Goal: Task Accomplishment & Management: Complete application form

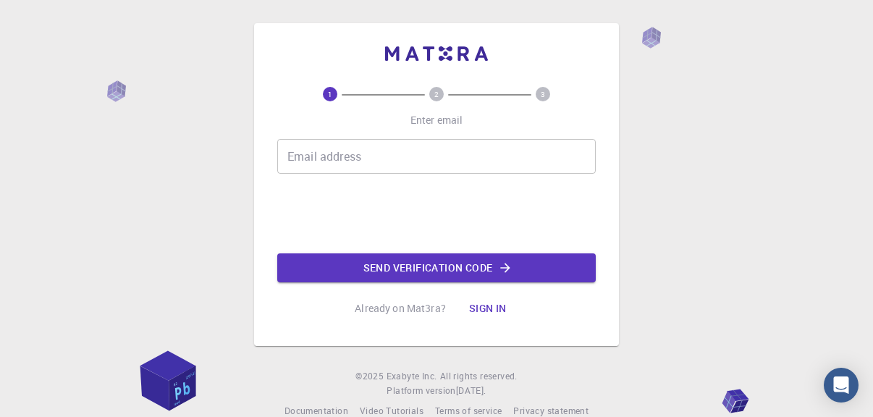
click at [413, 157] on input "Email address" at bounding box center [436, 156] width 319 height 35
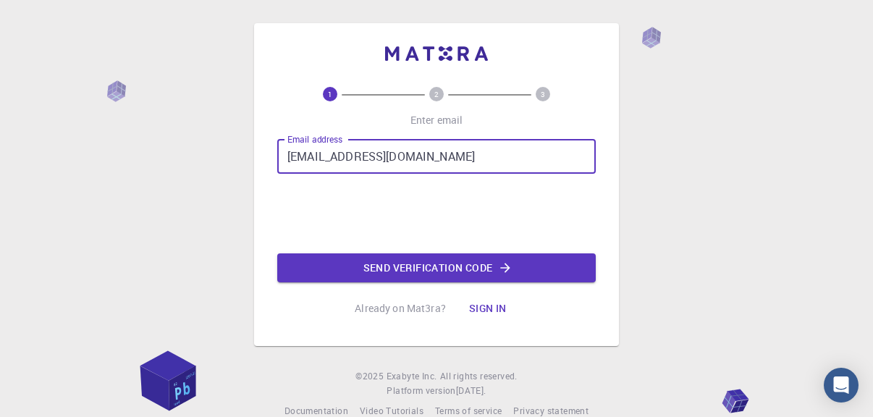
type input "mallika.arasavalli@gmail.com"
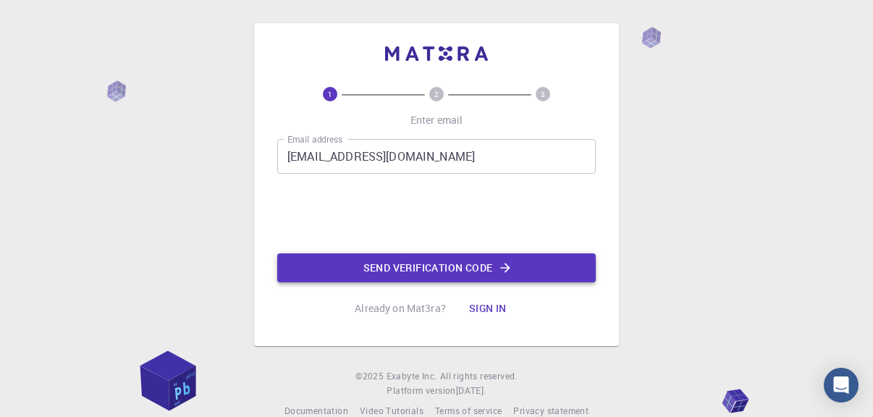
click at [421, 266] on button "Send verification code" at bounding box center [436, 267] width 319 height 29
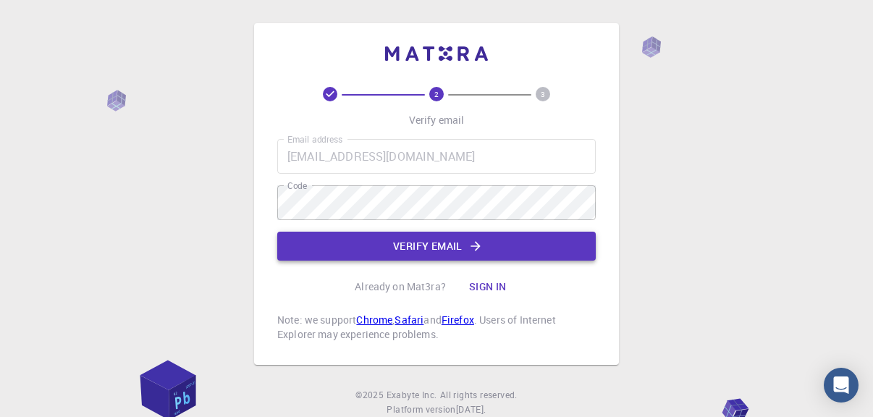
click at [429, 239] on button "Verify email" at bounding box center [436, 246] width 319 height 29
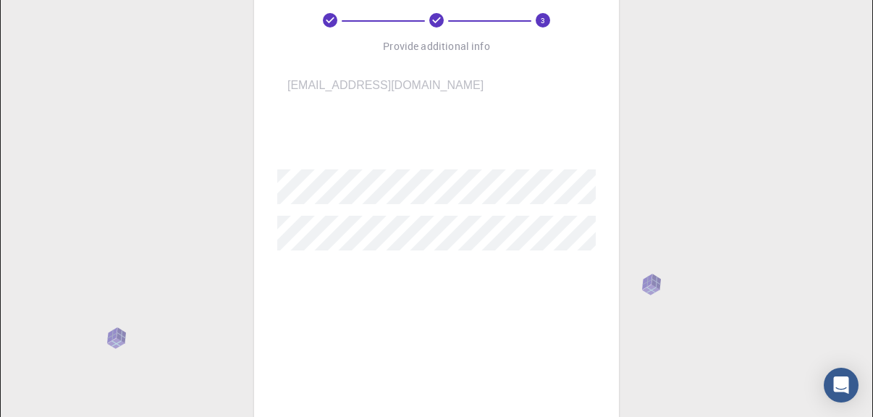
scroll to position [77, 0]
click at [443, 124] on input "username   *" at bounding box center [446, 134] width 339 height 41
type input "d"
type input "Nagamalli"
click at [323, 269] on input "Fullname   *" at bounding box center [446, 279] width 339 height 41
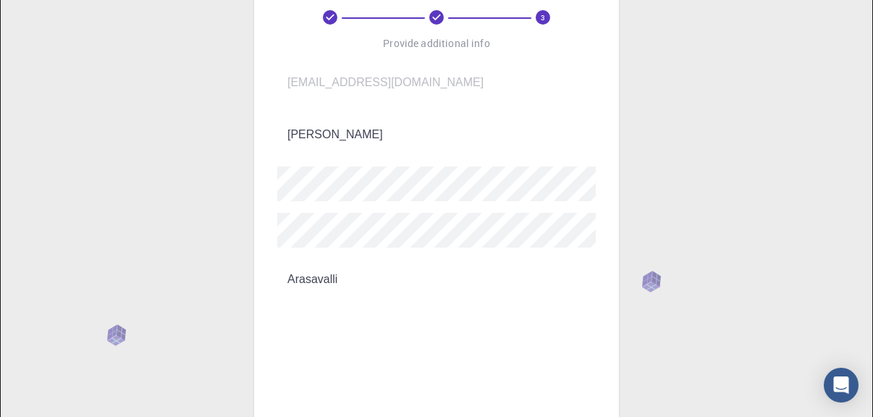
type input "Arasavalli"
click at [323, 312] on input "Affiliation" at bounding box center [446, 331] width 339 height 41
type input "k"
type input "KLEF"
click at [317, 364] on input "Phone" at bounding box center [446, 384] width 339 height 41
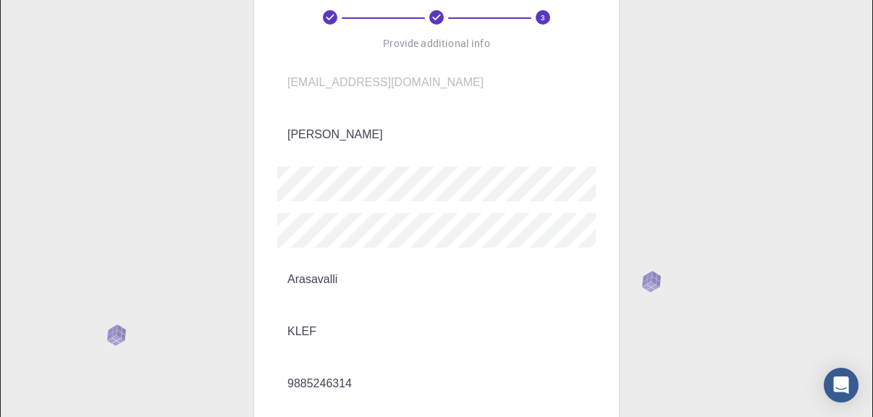
type input "9885246314"
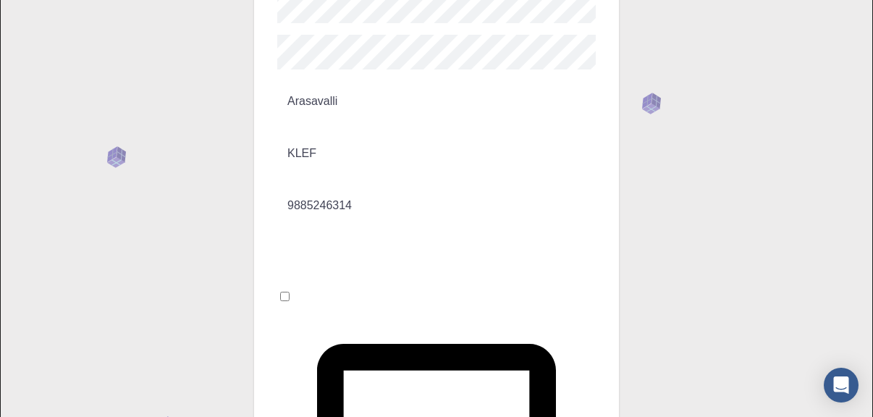
scroll to position [256, 0]
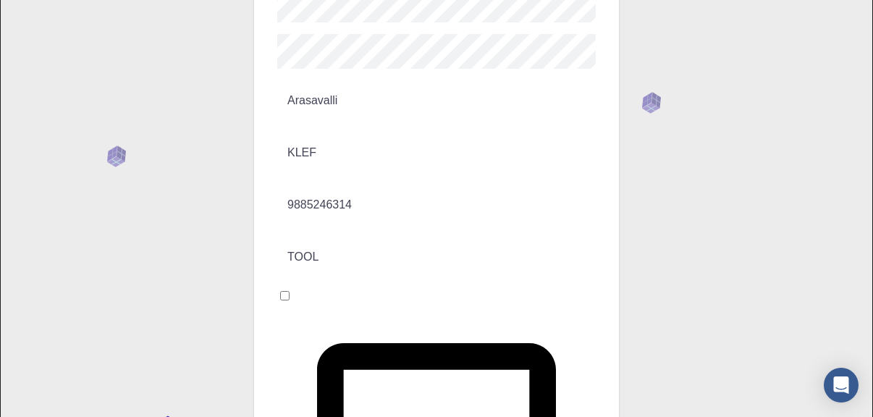
type input "TOOL"
click at [290, 291] on input "I accept the Terms of Service / Privacy Policy *" at bounding box center [284, 295] width 9 height 9
checkbox input "true"
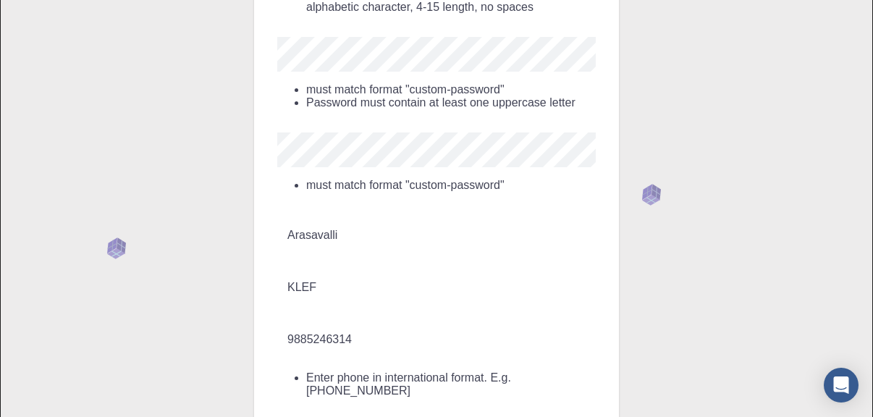
scroll to position [293, 0]
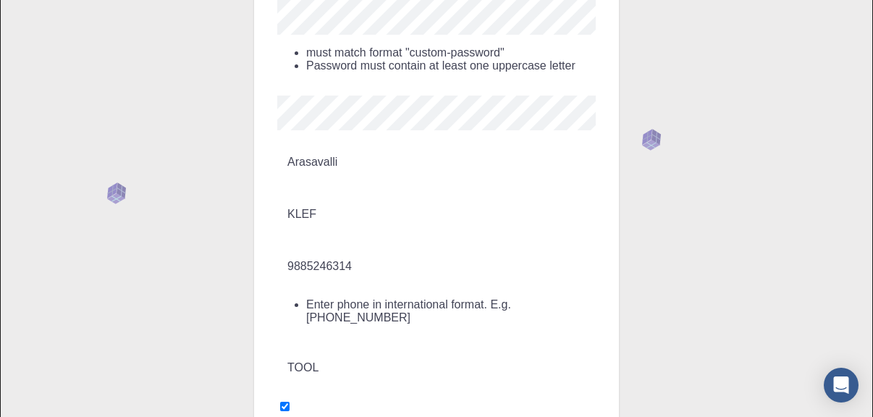
click at [372, 156] on div "Email   * mallika.arasavalli@gmail.com Email   * username   * Nagamalli usernam…" at bounding box center [436, 305] width 319 height 918
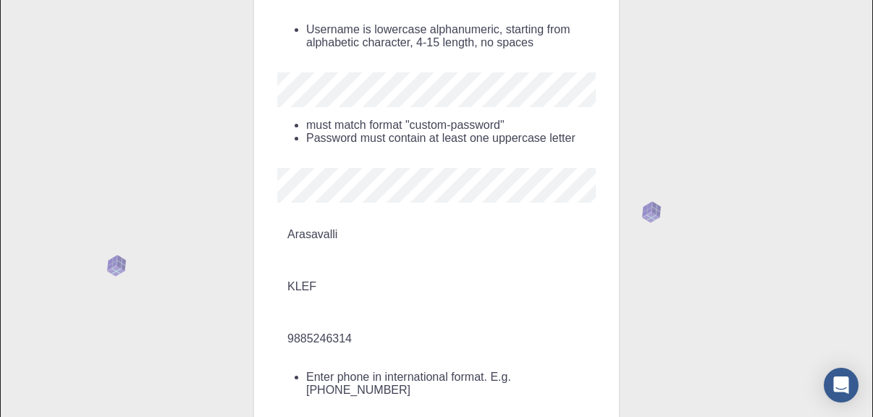
scroll to position [209, 0]
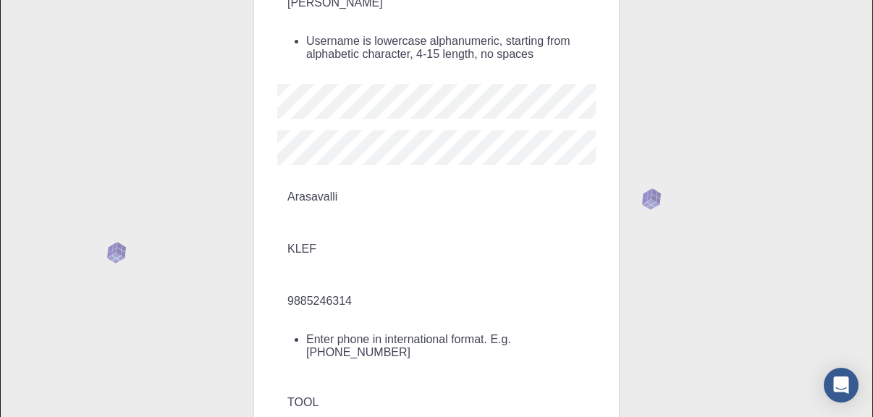
click at [285, 281] on input "9885246314" at bounding box center [446, 301] width 339 height 41
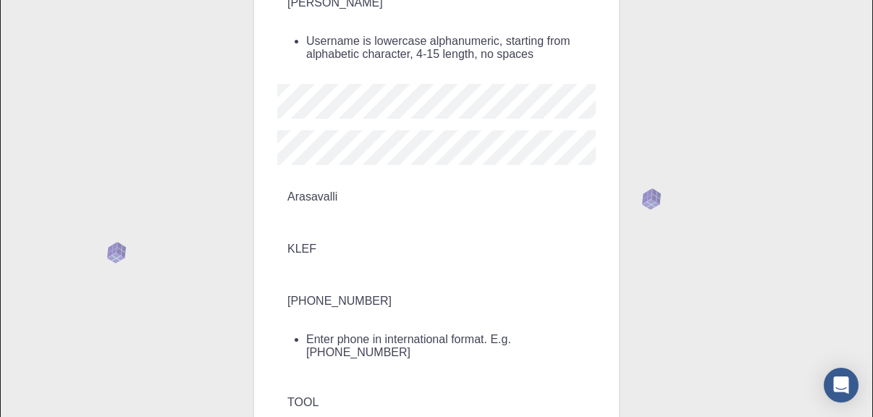
click at [440, 391] on form "Email   * mallika.arasavalli@gmail.com Email   * username   * Nagamalli usernam…" at bounding box center [436, 372] width 319 height 884
click at [532, 382] on input "TOOL" at bounding box center [446, 402] width 339 height 41
click at [264, 69] on div "3 Provide additional info Email   * mallika.arasavalli@gmail.com Email   * user…" at bounding box center [436, 347] width 365 height 1064
click at [248, 114] on div "3 Provide additional info Email   * mallika.arasavalli@gmail.com Email   * user…" at bounding box center [436, 382] width 873 height 1183
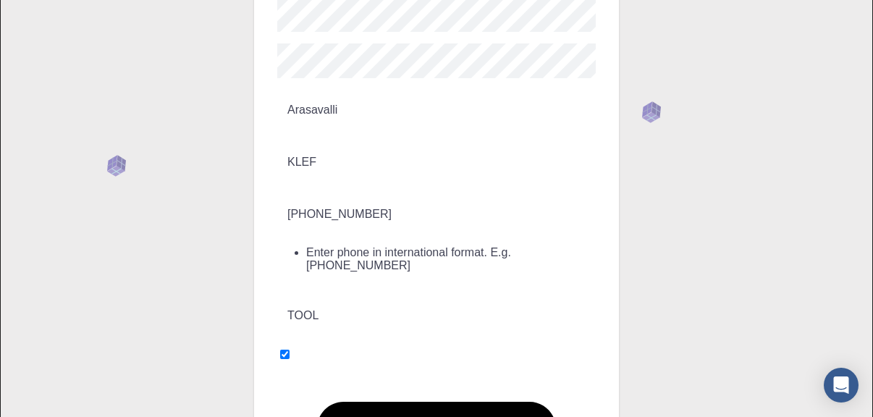
scroll to position [330, 0]
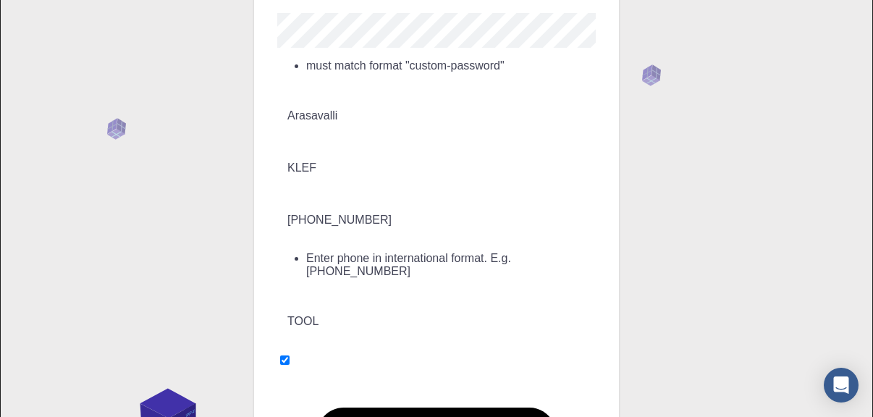
click at [313, 200] on input "+91 9885246314" at bounding box center [446, 220] width 339 height 41
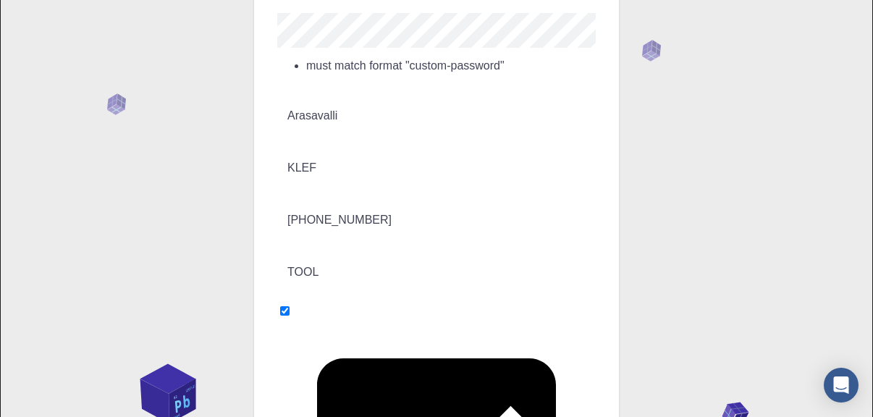
type input "+919885246314"
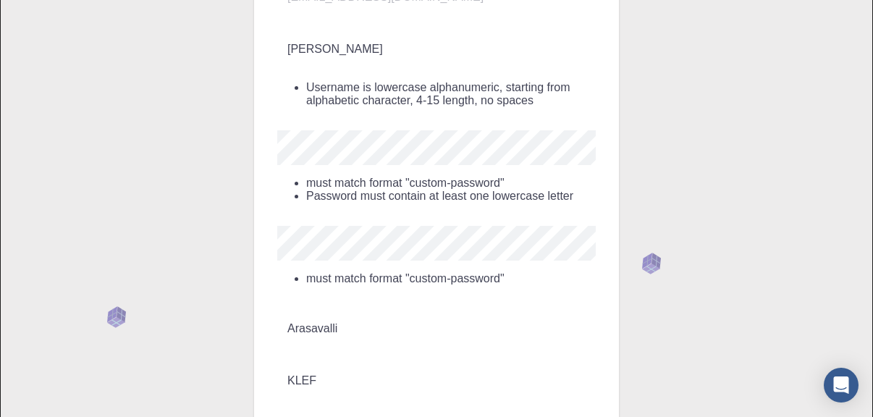
scroll to position [161, 0]
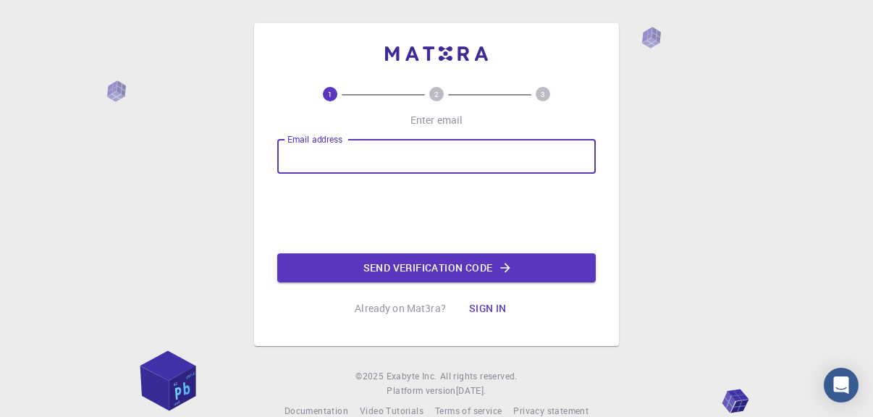
click at [343, 158] on input "Email address" at bounding box center [436, 156] width 319 height 35
